Goal: Information Seeking & Learning: Learn about a topic

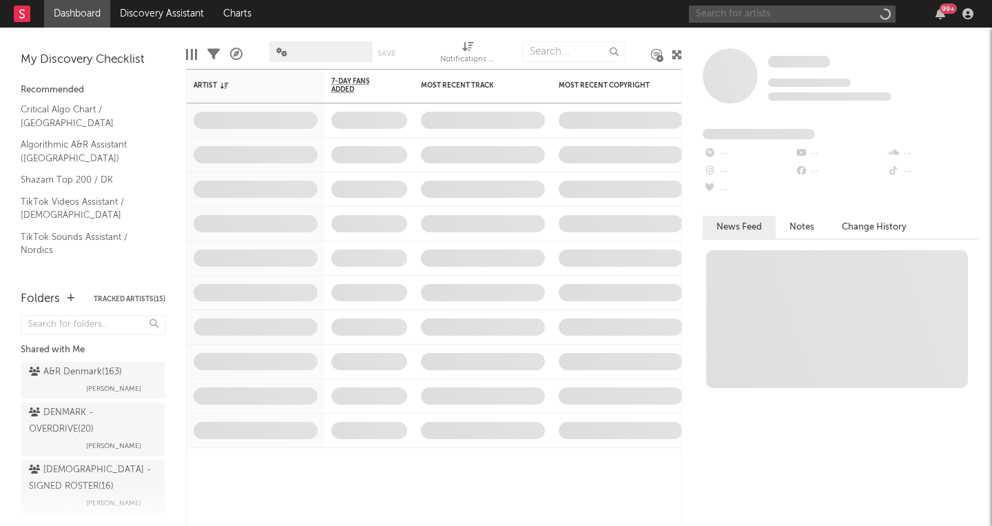
click at [741, 12] on input "text" at bounding box center [792, 14] width 207 height 17
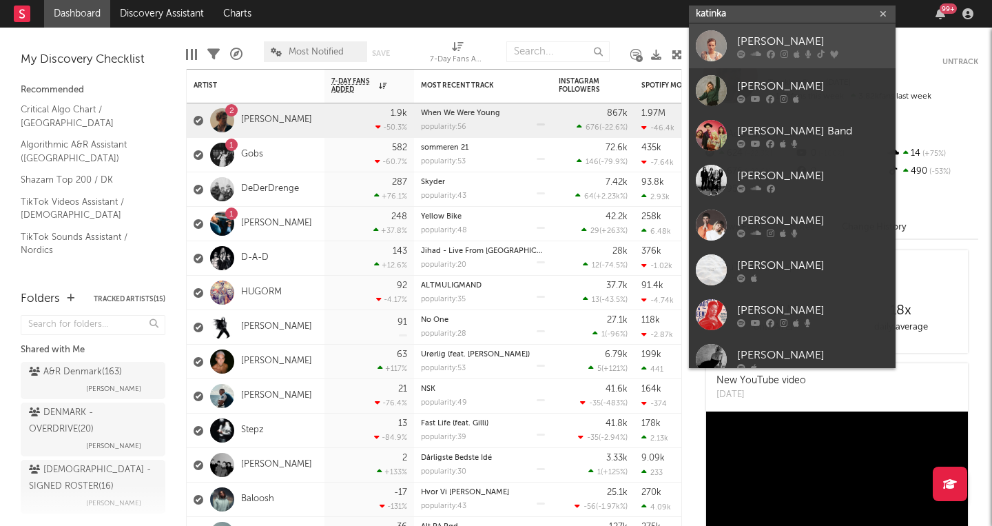
type input "katinka"
click at [752, 37] on div "[PERSON_NAME]" at bounding box center [813, 41] width 152 height 17
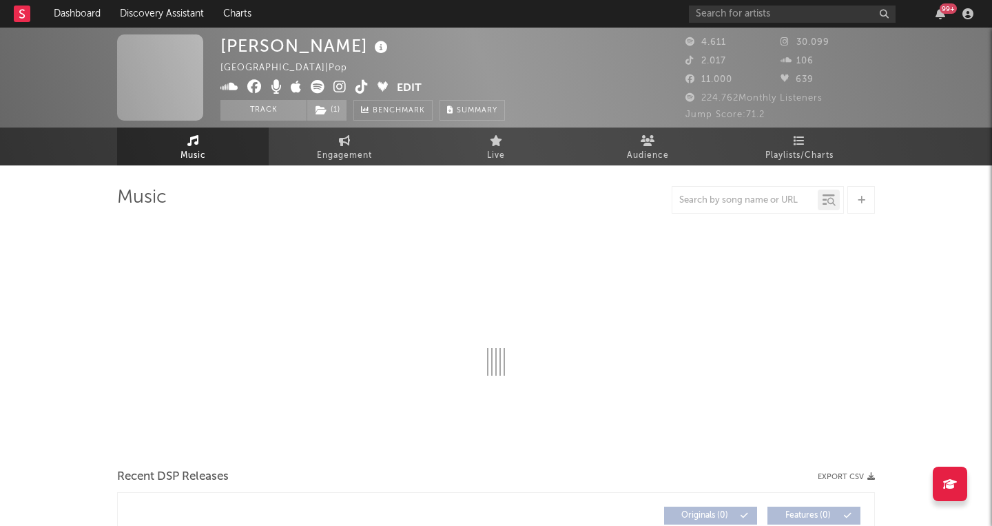
select select "6m"
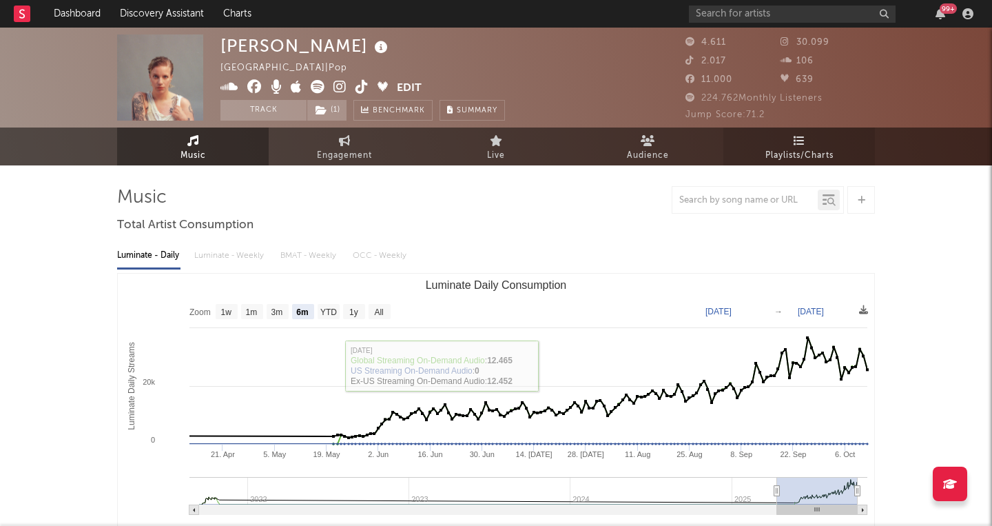
click at [794, 156] on span "Playlists/Charts" at bounding box center [799, 155] width 68 height 17
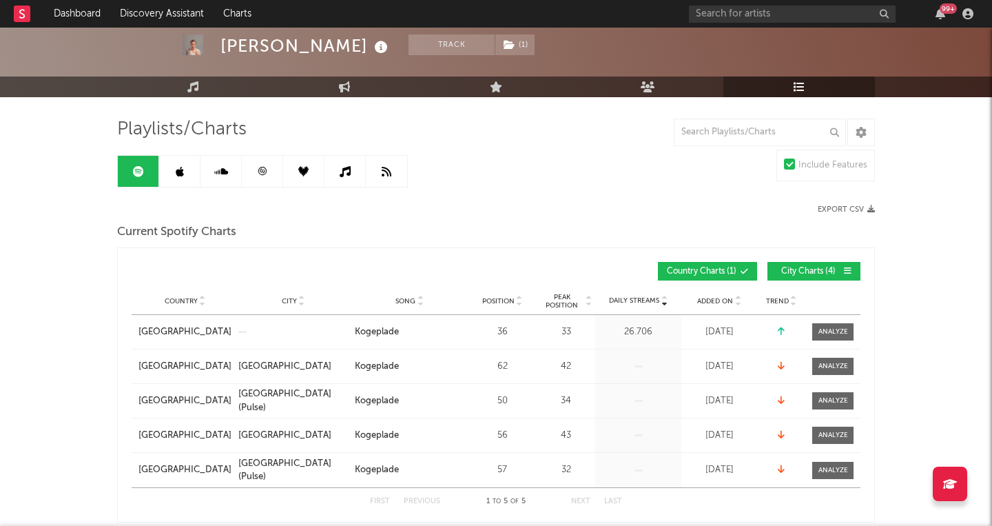
scroll to position [81, 0]
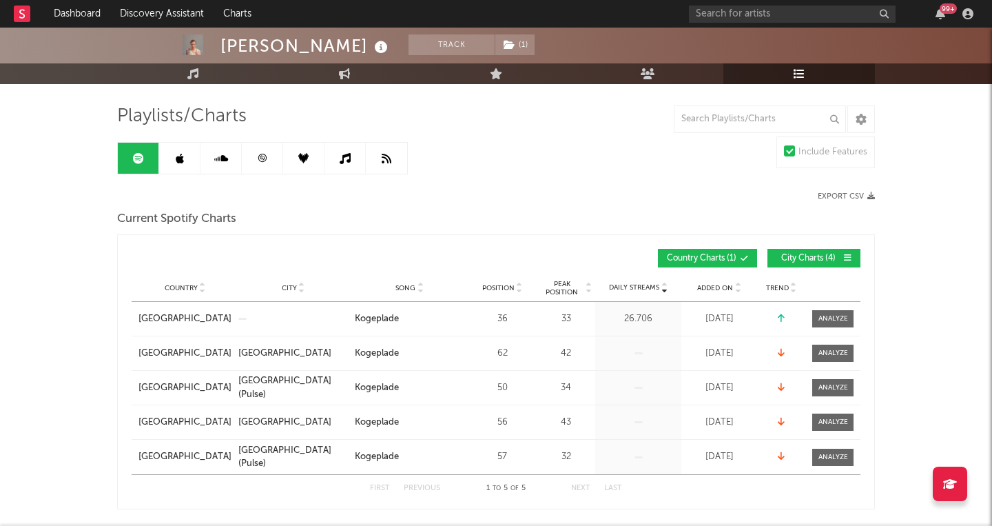
click at [340, 152] on link at bounding box center [344, 158] width 41 height 31
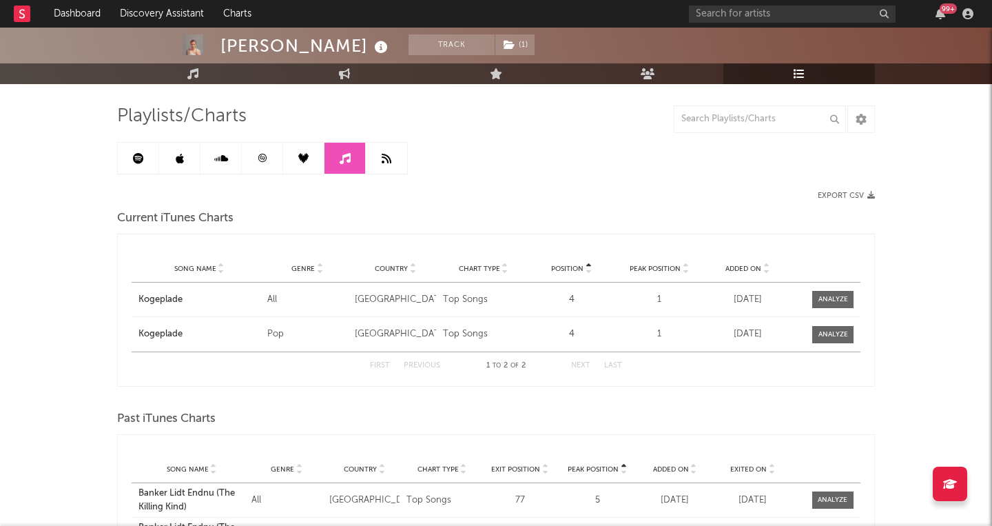
click at [386, 154] on icon at bounding box center [387, 158] width 10 height 11
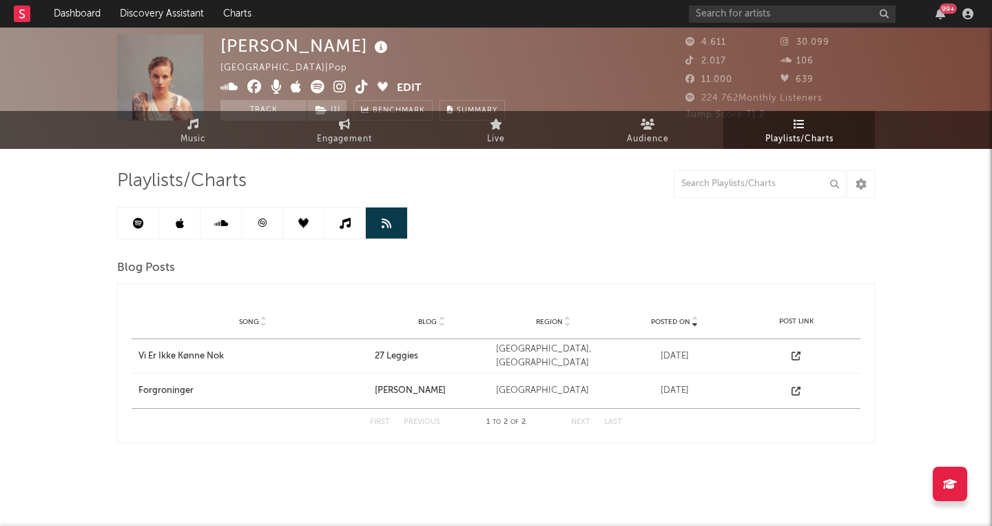
scroll to position [17, 0]
click at [226, 225] on icon at bounding box center [221, 223] width 14 height 11
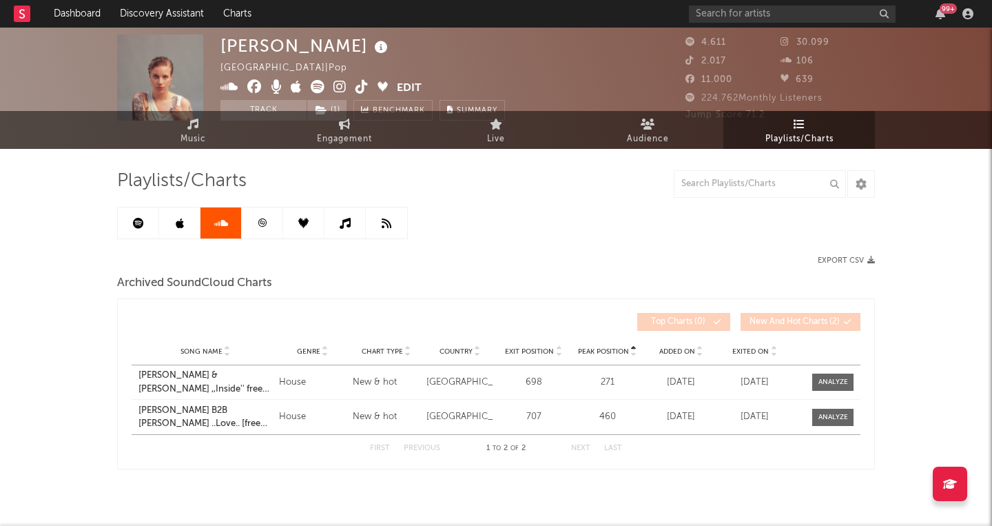
click at [176, 220] on icon at bounding box center [180, 223] width 8 height 11
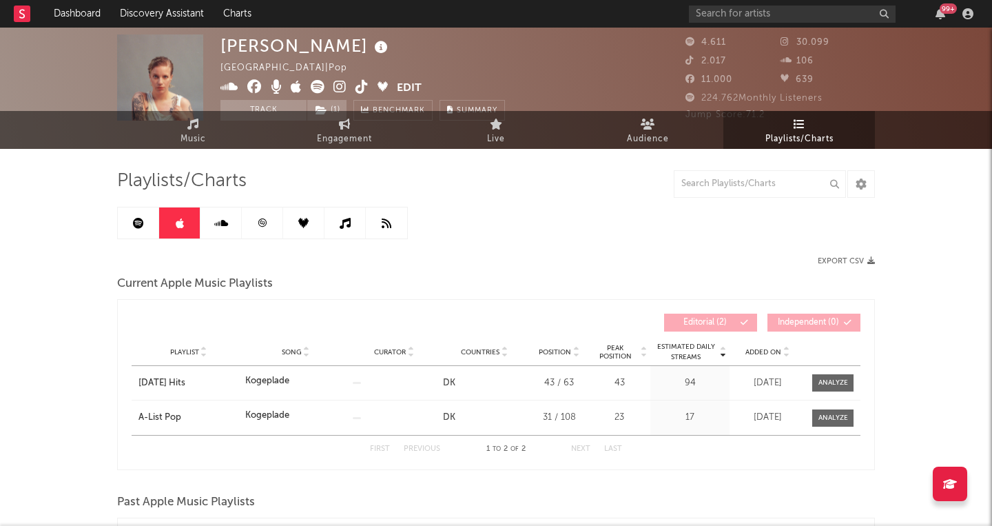
click at [129, 229] on link at bounding box center [138, 222] width 41 height 31
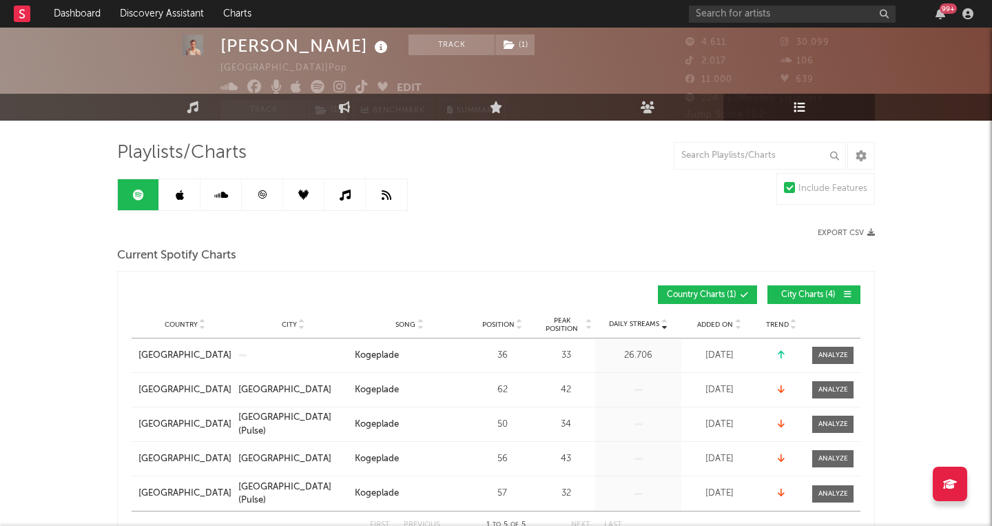
scroll to position [49, 0]
